Goal: Navigation & Orientation: Find specific page/section

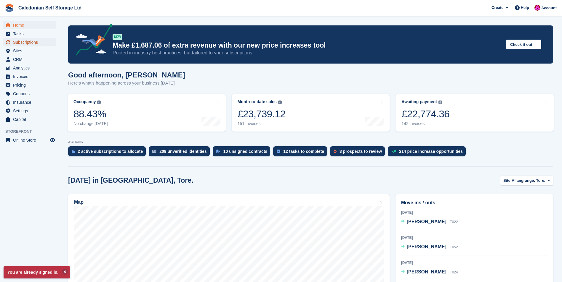
click at [33, 41] on span "Subscriptions" at bounding box center [31, 42] width 36 height 8
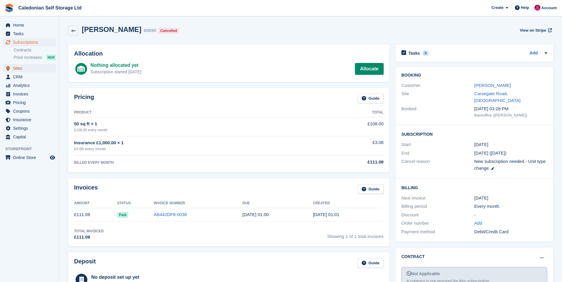
click at [14, 67] on span "Sites" at bounding box center [31, 68] width 36 height 8
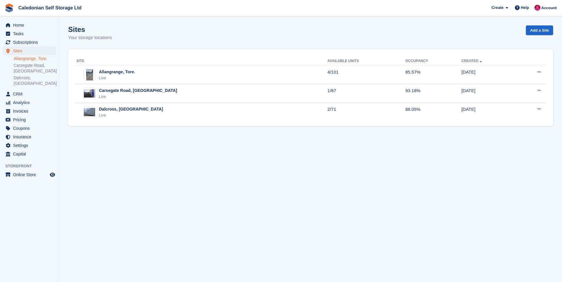
click at [34, 59] on link "Allangrange, Tore." at bounding box center [35, 59] width 42 height 6
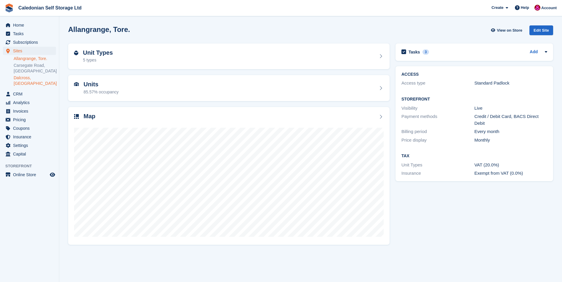
click at [25, 79] on link "Dalcross, [GEOGRAPHIC_DATA]" at bounding box center [35, 80] width 42 height 11
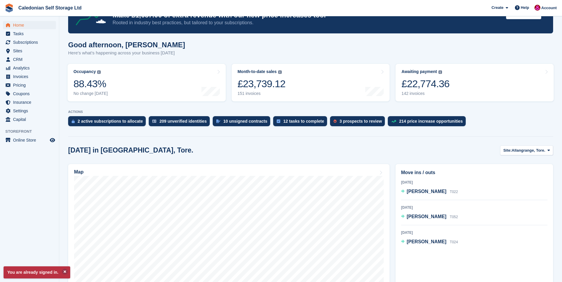
scroll to position [30, 0]
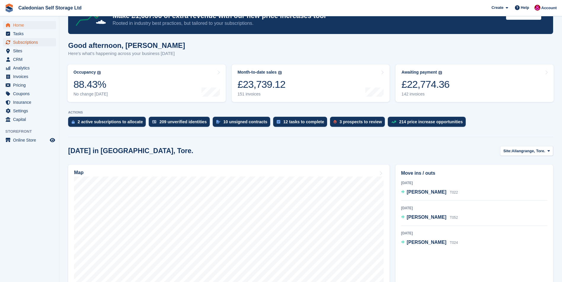
click at [19, 42] on span "Subscriptions" at bounding box center [31, 42] width 36 height 8
